Goal: Find contact information: Find contact information

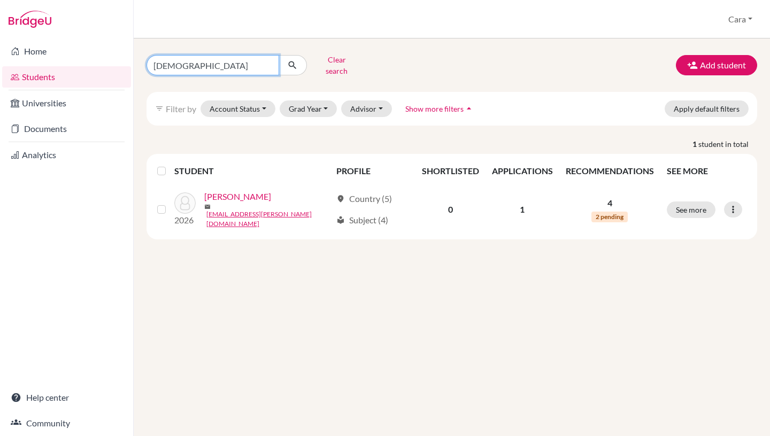
click at [269, 61] on input "[DEMOGRAPHIC_DATA]" at bounding box center [212, 65] width 133 height 20
type input "sol"
click button "submit" at bounding box center [292, 65] width 28 height 20
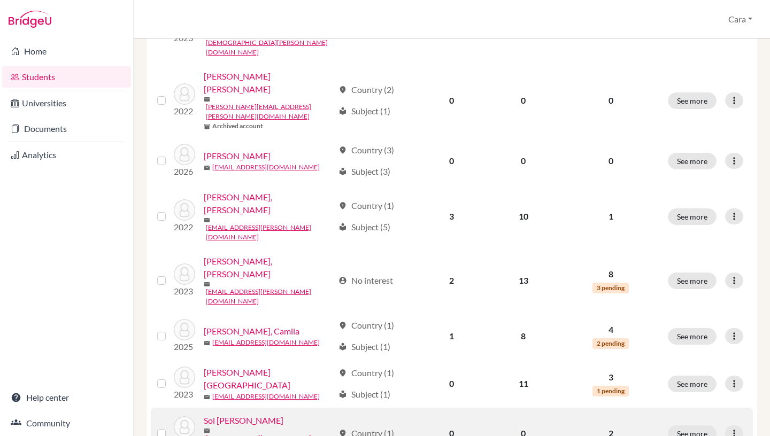
scroll to position [241, 0]
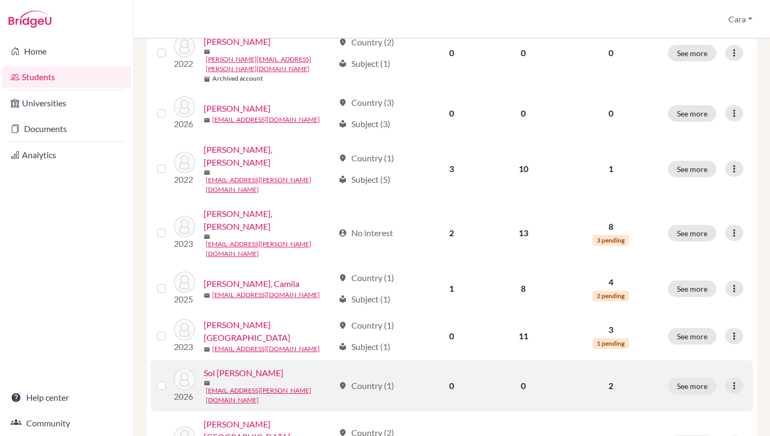
click at [277, 367] on link "Sol [PERSON_NAME]" at bounding box center [244, 373] width 80 height 13
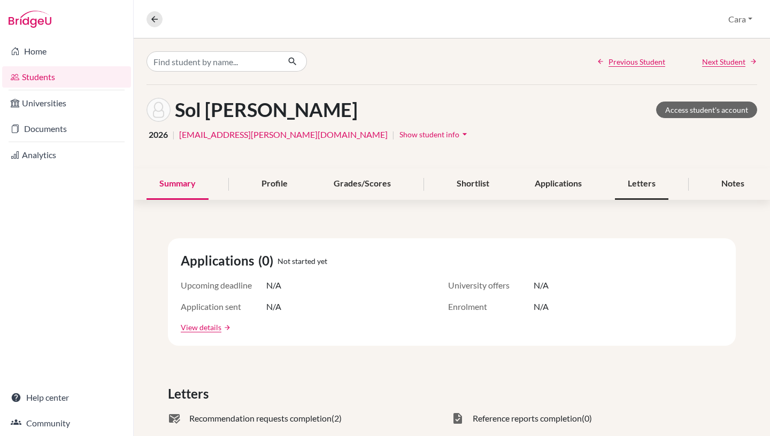
click at [639, 174] on div "Letters" at bounding box center [641, 184] width 53 height 32
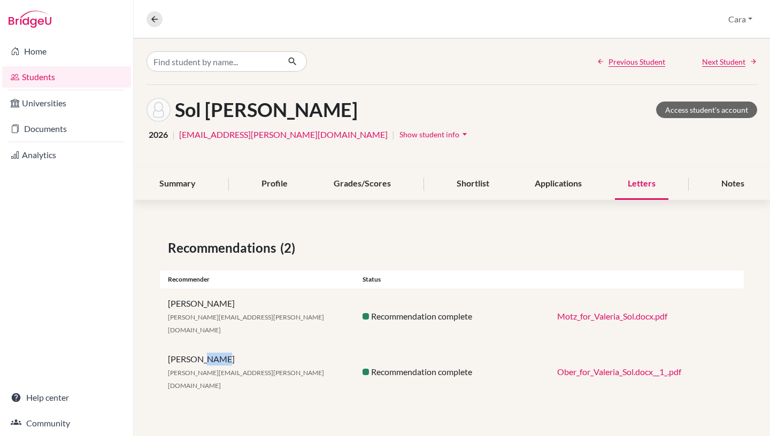
drag, startPoint x: 233, startPoint y: 344, endPoint x: 203, endPoint y: 345, distance: 29.4
click at [203, 353] on div "Maxwell Ober [EMAIL_ADDRESS][PERSON_NAME][DOMAIN_NAME]" at bounding box center [257, 372] width 195 height 38
copy div "[PERSON_NAME]"
